Goal: Task Accomplishment & Management: Use online tool/utility

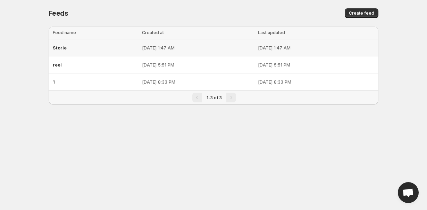
click at [100, 52] on div "Storie" at bounding box center [95, 47] width 85 height 13
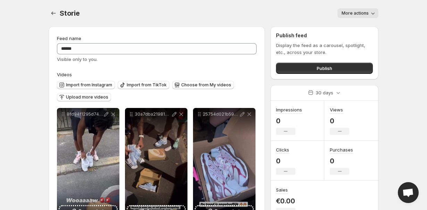
scroll to position [143, 0]
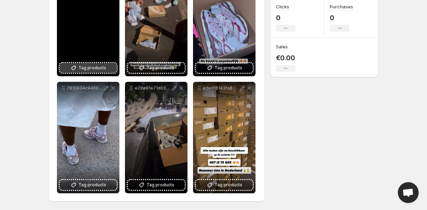
click at [76, 70] on icon at bounding box center [73, 67] width 7 height 7
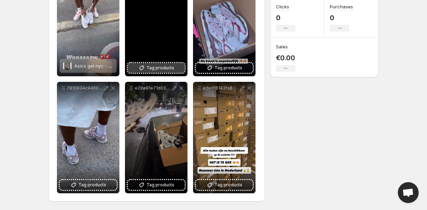
click at [152, 71] on button "Tag products" at bounding box center [156, 68] width 57 height 10
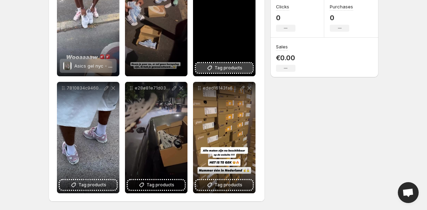
click at [227, 69] on span "Tag products" at bounding box center [229, 67] width 28 height 7
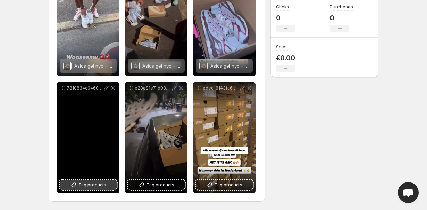
click at [100, 184] on span "Tag products" at bounding box center [93, 184] width 28 height 7
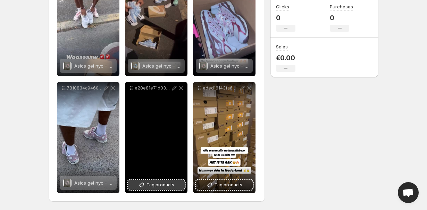
click at [153, 185] on span "Tag products" at bounding box center [161, 184] width 28 height 7
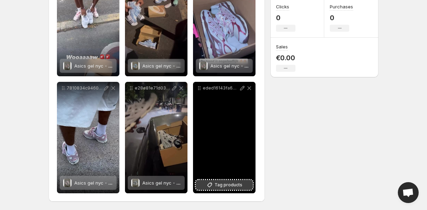
click at [228, 185] on span "Tag products" at bounding box center [229, 184] width 28 height 7
